Goal: Find specific page/section: Find specific page/section

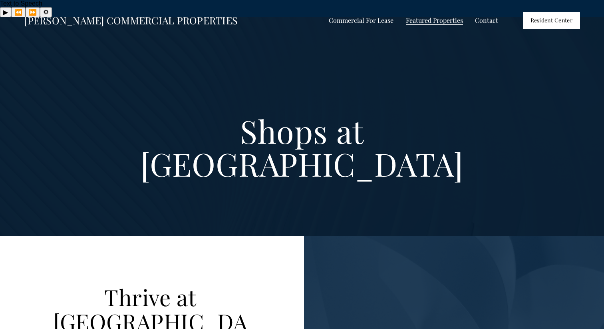
click at [363, 18] on span "Commercial For Lease" at bounding box center [361, 20] width 65 height 10
click at [0, 0] on span "All Listings" at bounding box center [0, 0] width 0 height 0
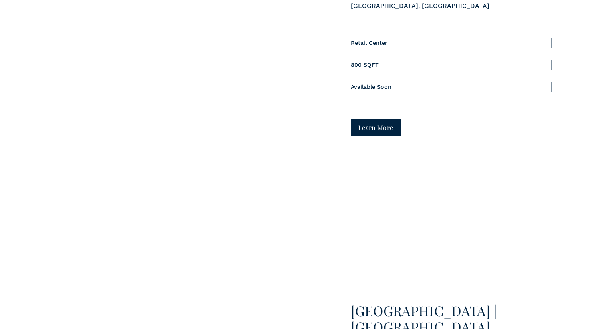
scroll to position [1894, 0]
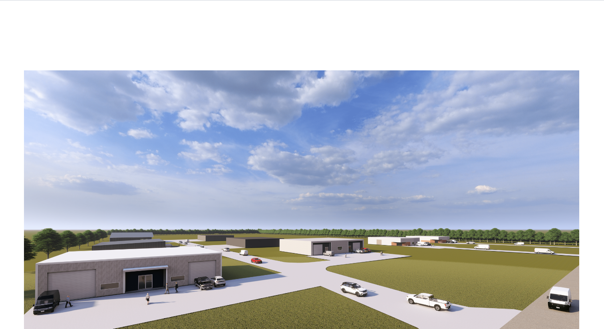
scroll to position [596, 0]
